Goal: Navigation & Orientation: Find specific page/section

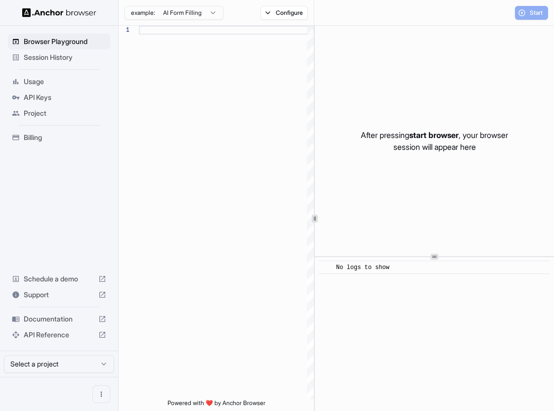
scroll to position [62, 0]
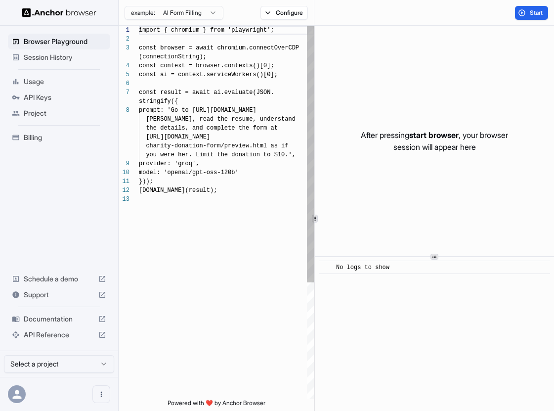
scroll to position [62, 0]
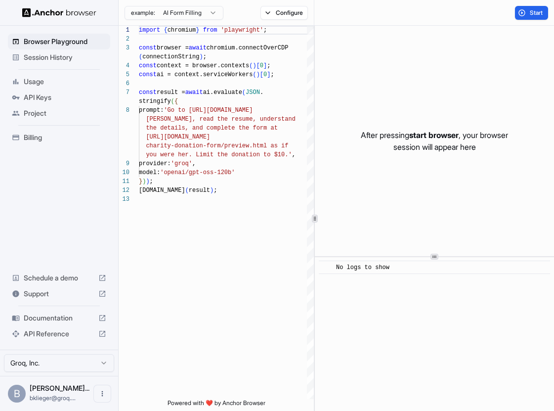
click at [56, 98] on span "API Keys" at bounding box center [65, 97] width 83 height 10
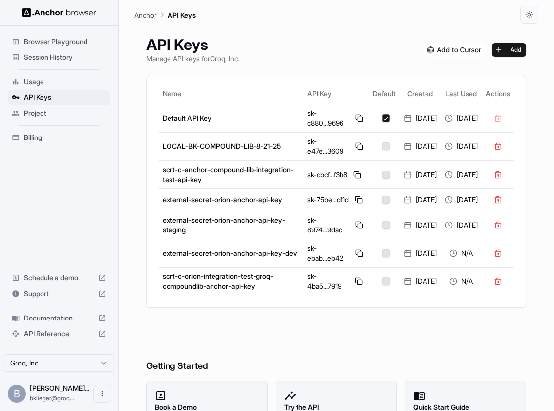
click at [53, 109] on span "Project" at bounding box center [65, 113] width 83 height 10
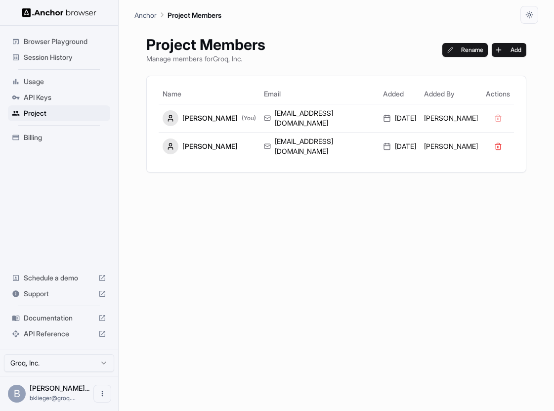
click at [57, 76] on div "Usage" at bounding box center [59, 82] width 102 height 16
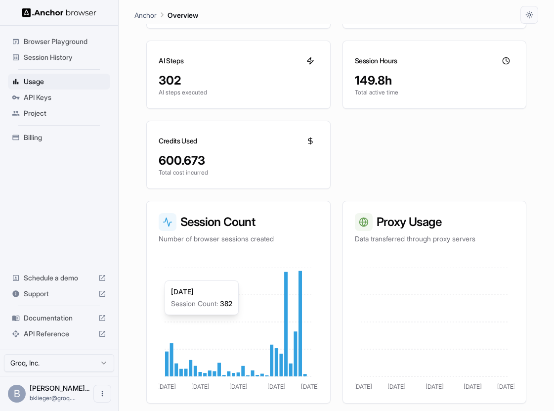
scroll to position [125, 0]
